Goal: Task Accomplishment & Management: Manage account settings

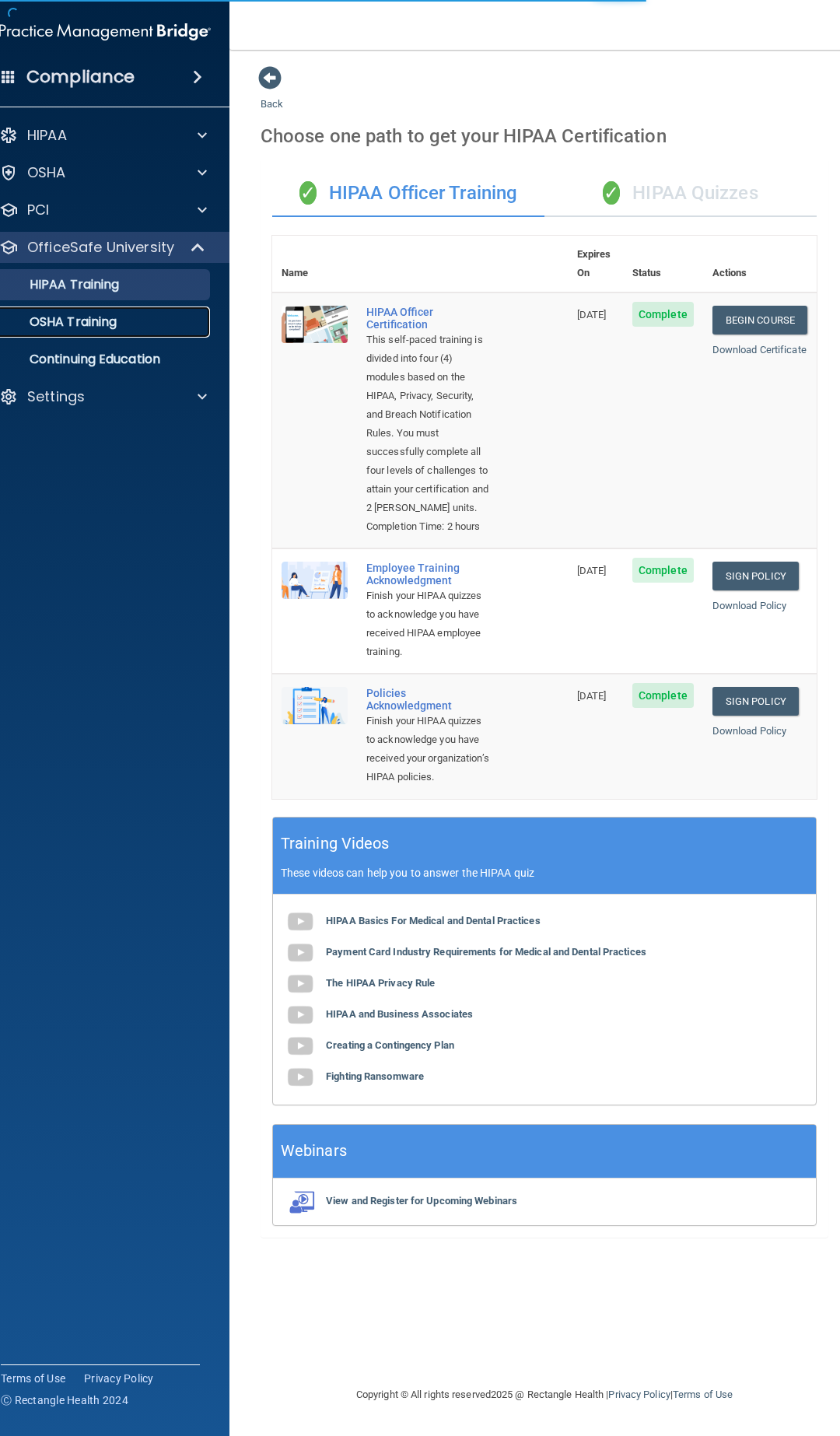
click at [89, 323] on p "OSHA Training" at bounding box center [53, 323] width 126 height 16
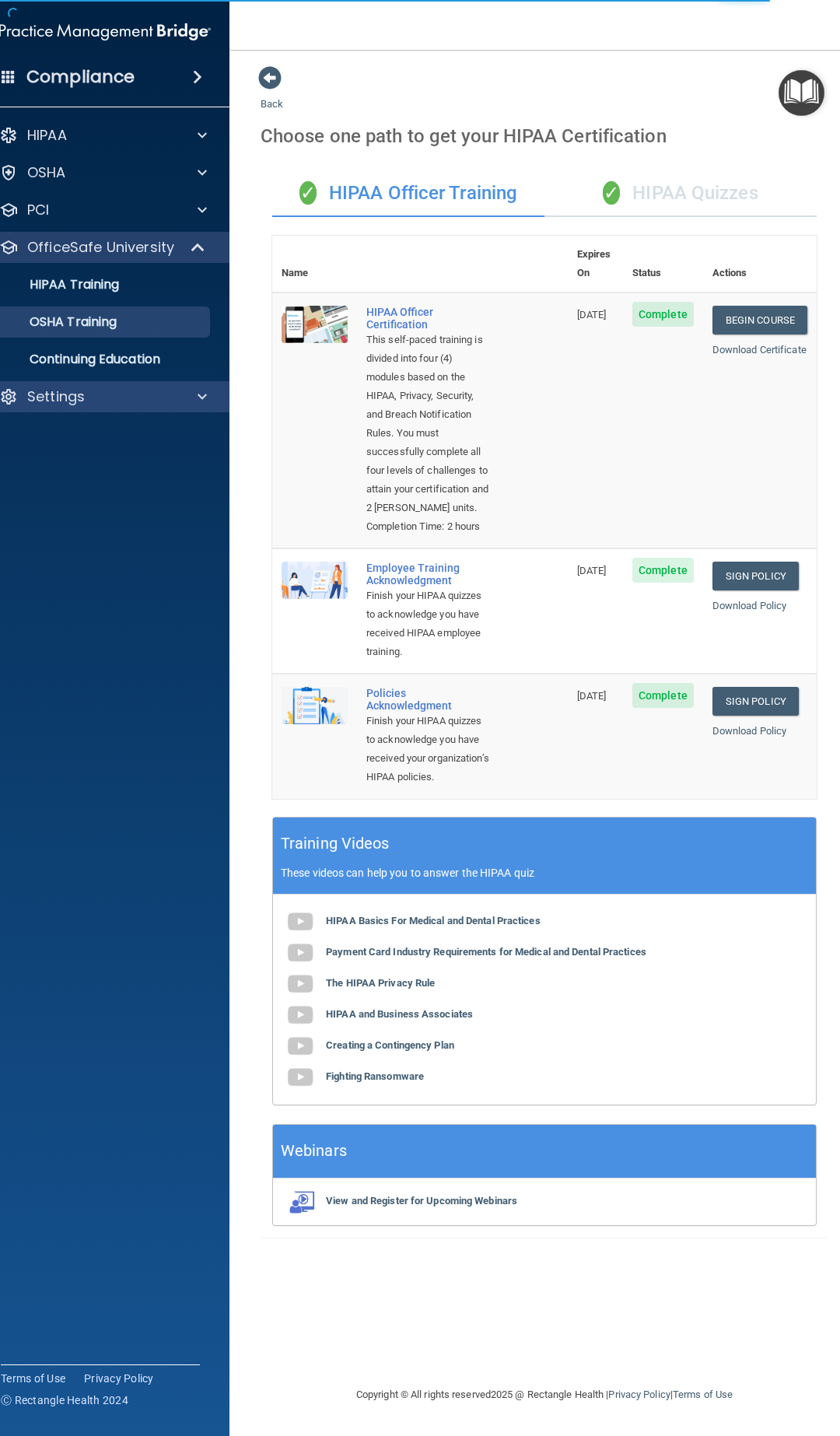
drag, startPoint x: 170, startPoint y: 432, endPoint x: 164, endPoint y: 406, distance: 26.7
click at [168, 420] on accordion "HIPAA Documents and Policies Report an Incident Business Associates Emergency P…" at bounding box center [105, 674] width 250 height 1121
click at [163, 404] on div "Settings" at bounding box center [84, 396] width 193 height 19
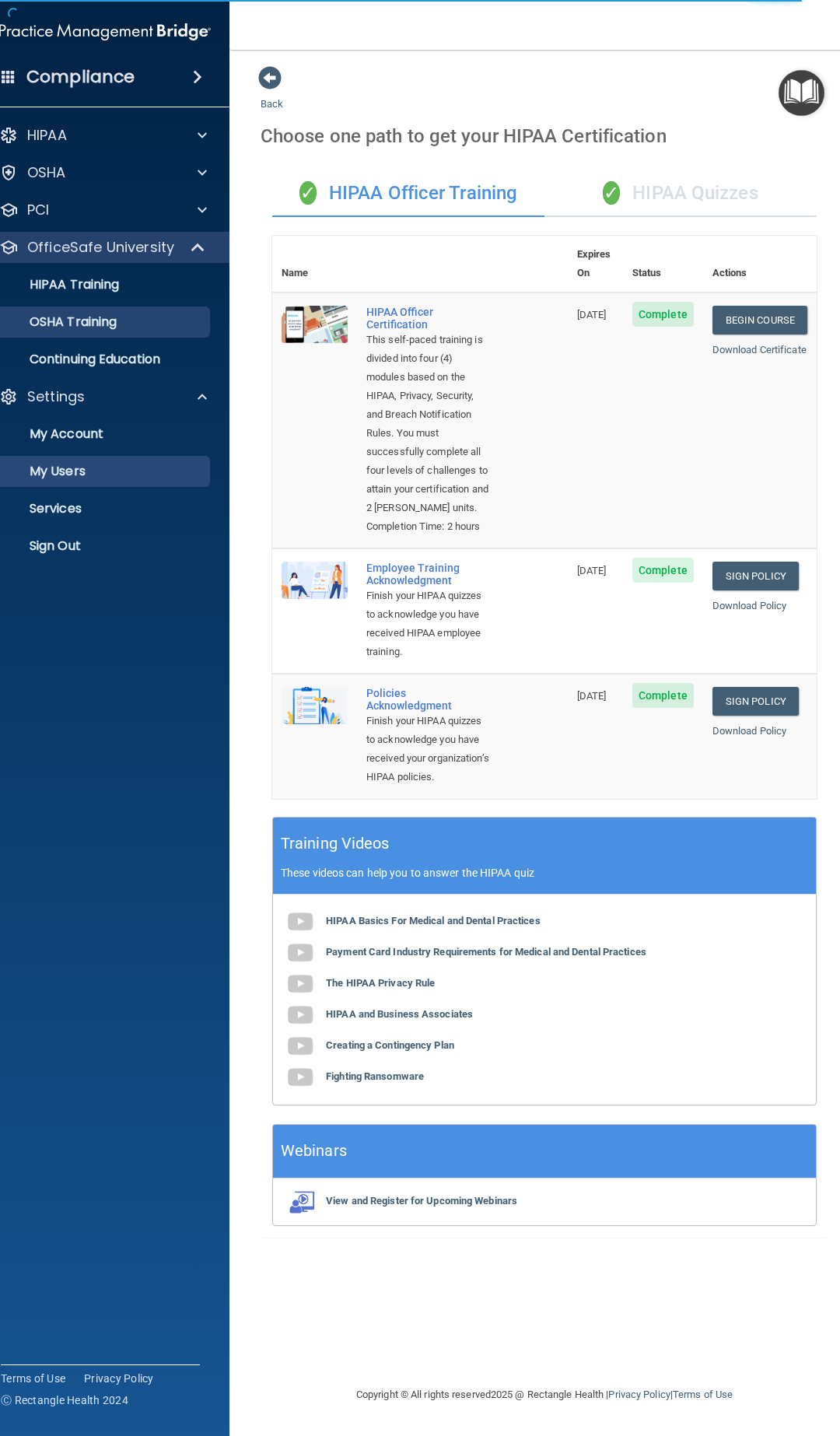
click at [80, 455] on ul "My Account My Users Services Sign Out" at bounding box center [106, 487] width 282 height 150
click at [75, 464] on p "My Users" at bounding box center [97, 472] width 213 height 16
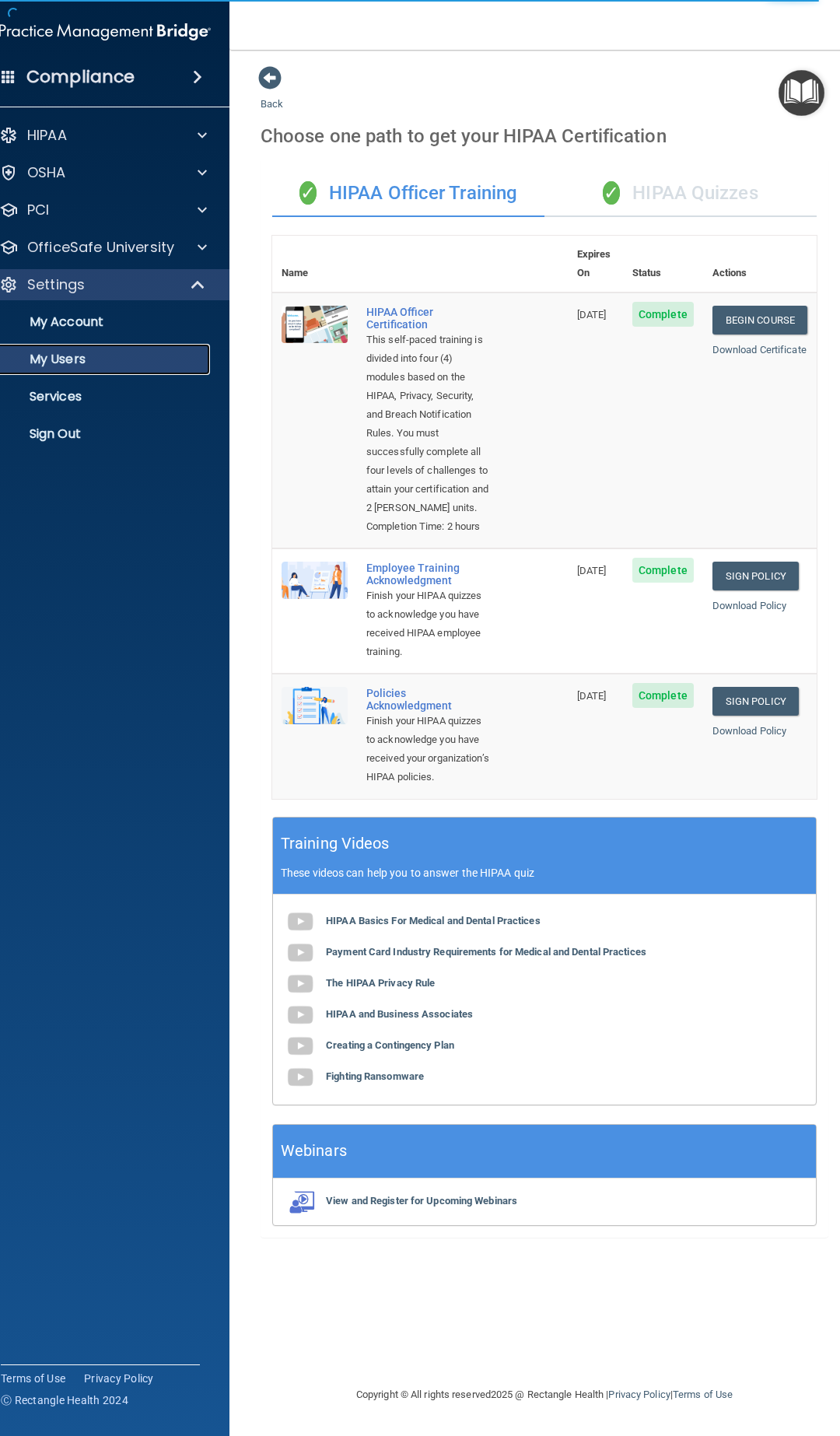
select select "20"
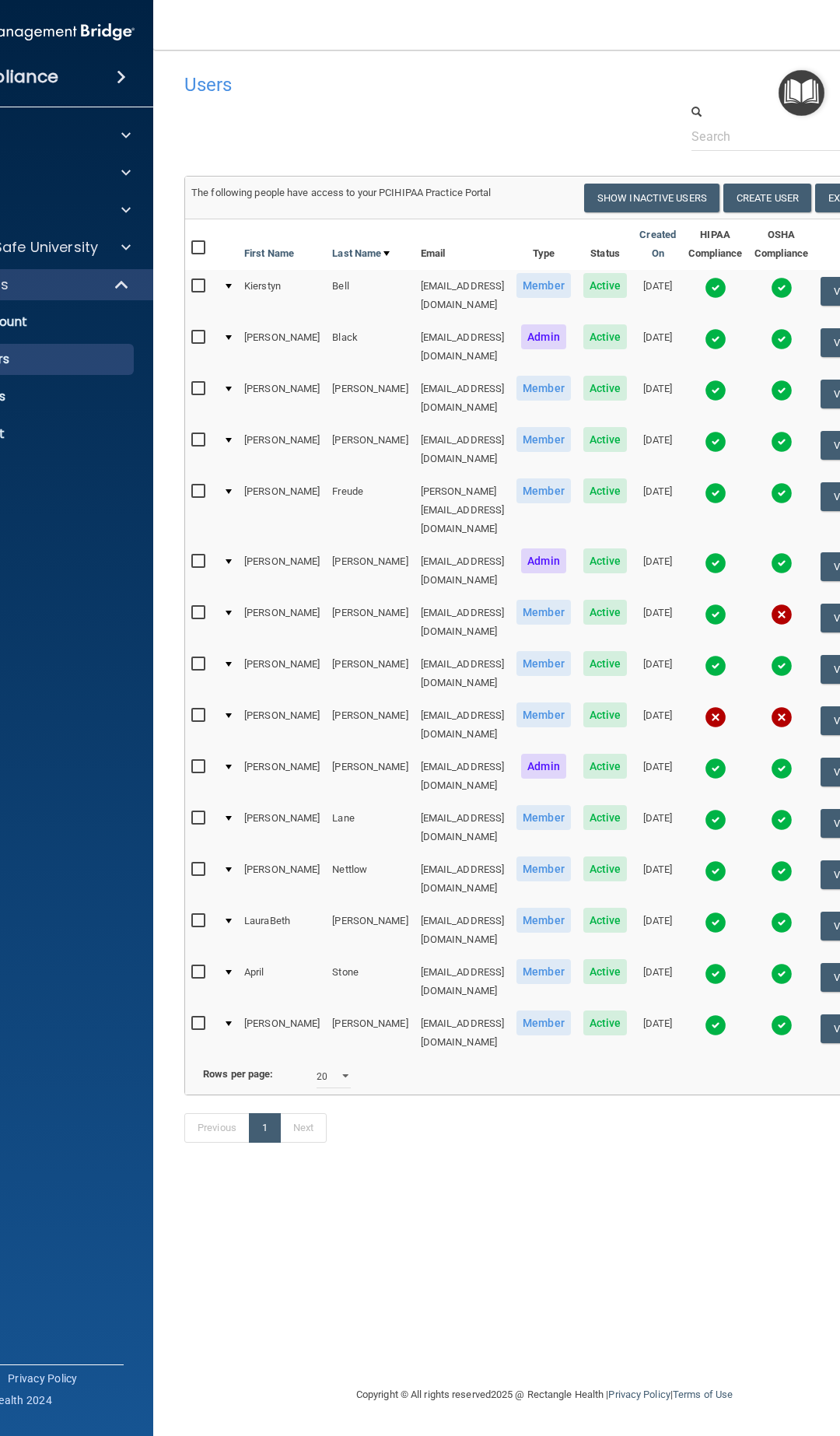
click at [782, 604] on img at bounding box center [782, 614] width 22 height 22
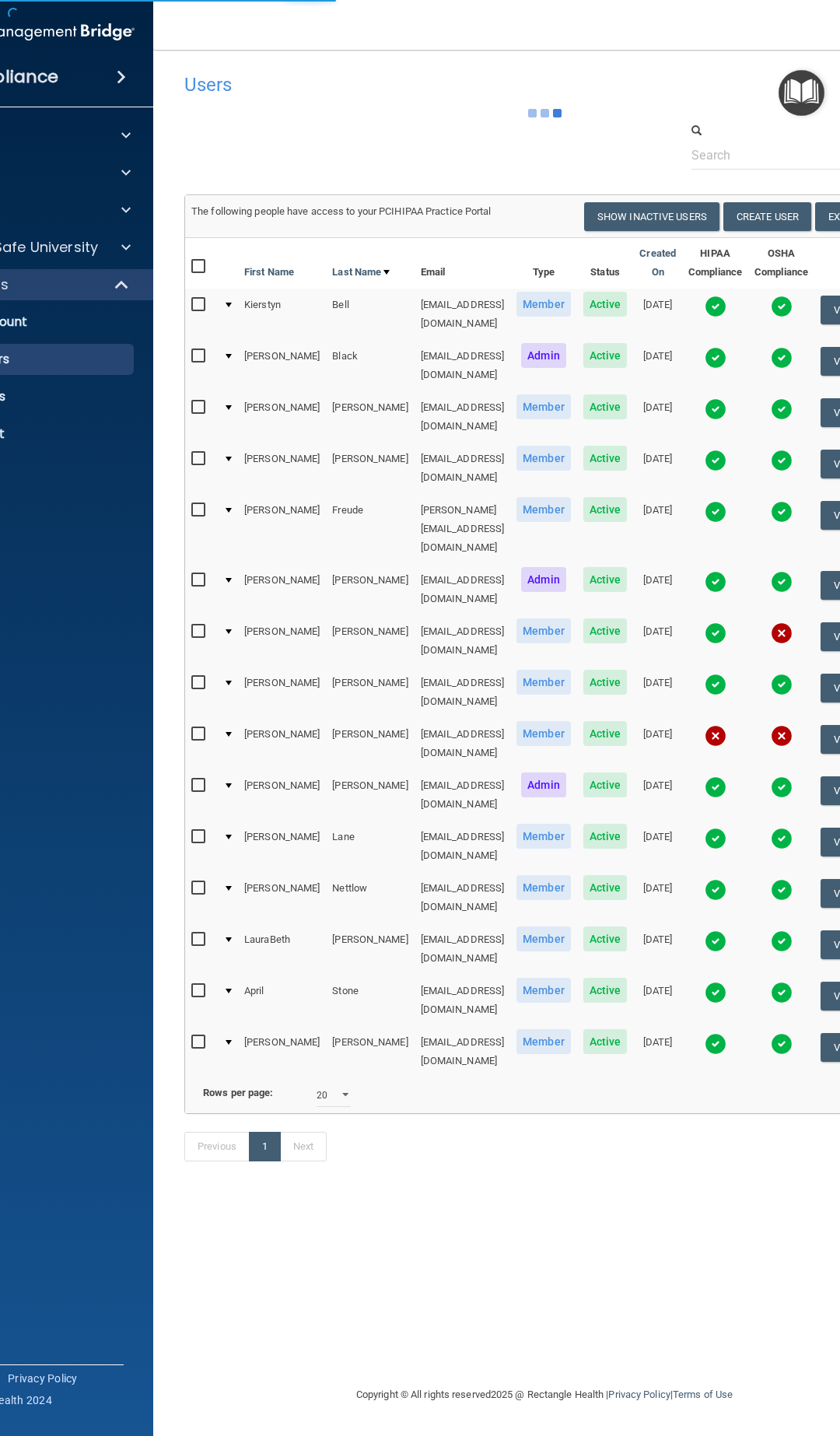
click at [779, 622] on img at bounding box center [782, 633] width 22 height 22
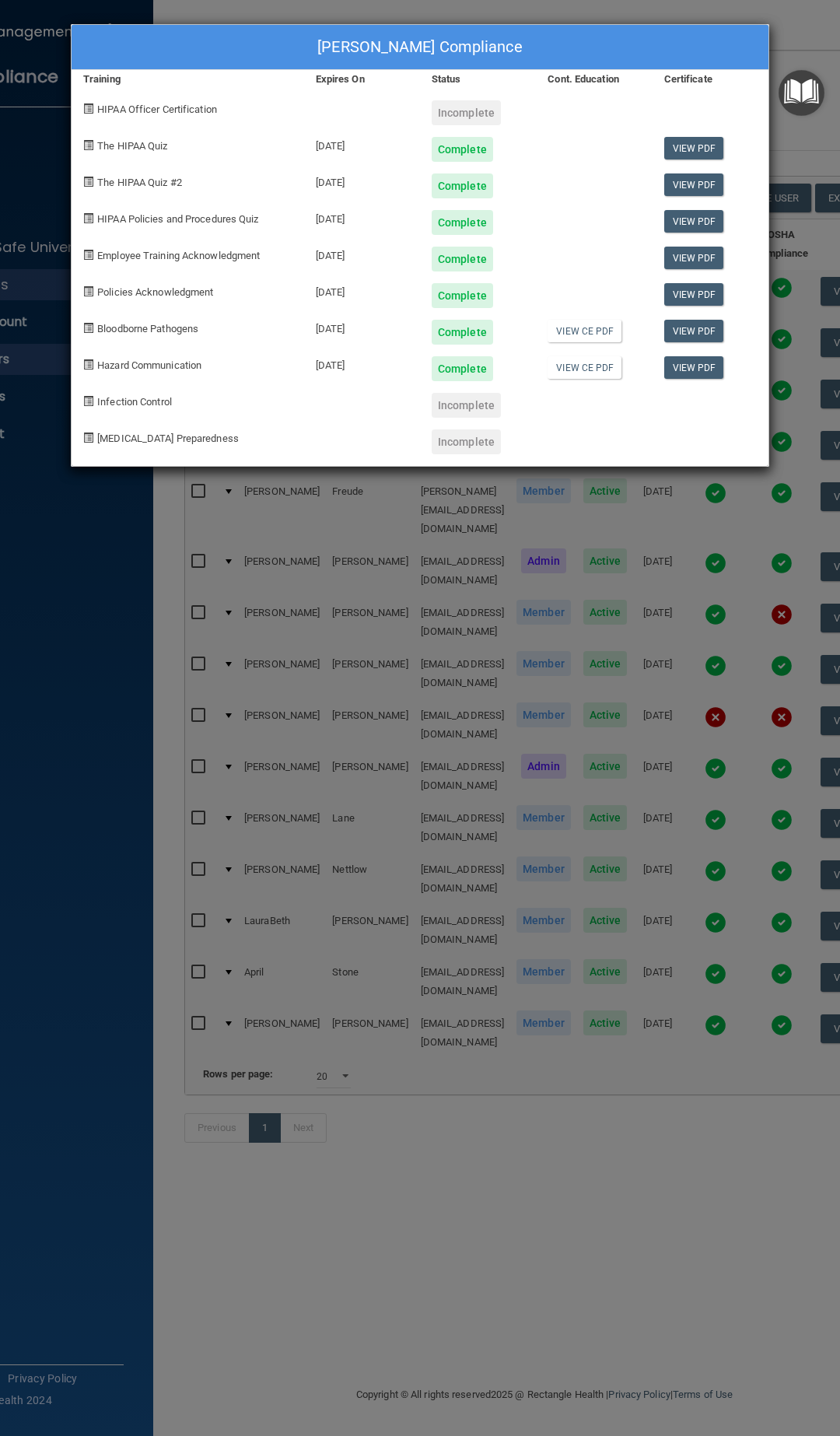
click at [584, 1098] on div "[PERSON_NAME] Compliance Training Expires On Status Cont. Education Certificate…" at bounding box center [420, 718] width 840 height 1436
click at [631, 7] on div "[PERSON_NAME] Compliance Training Expires On Status Cont. Education Certificate…" at bounding box center [420, 718] width 840 height 1436
